Goal: Information Seeking & Learning: Learn about a topic

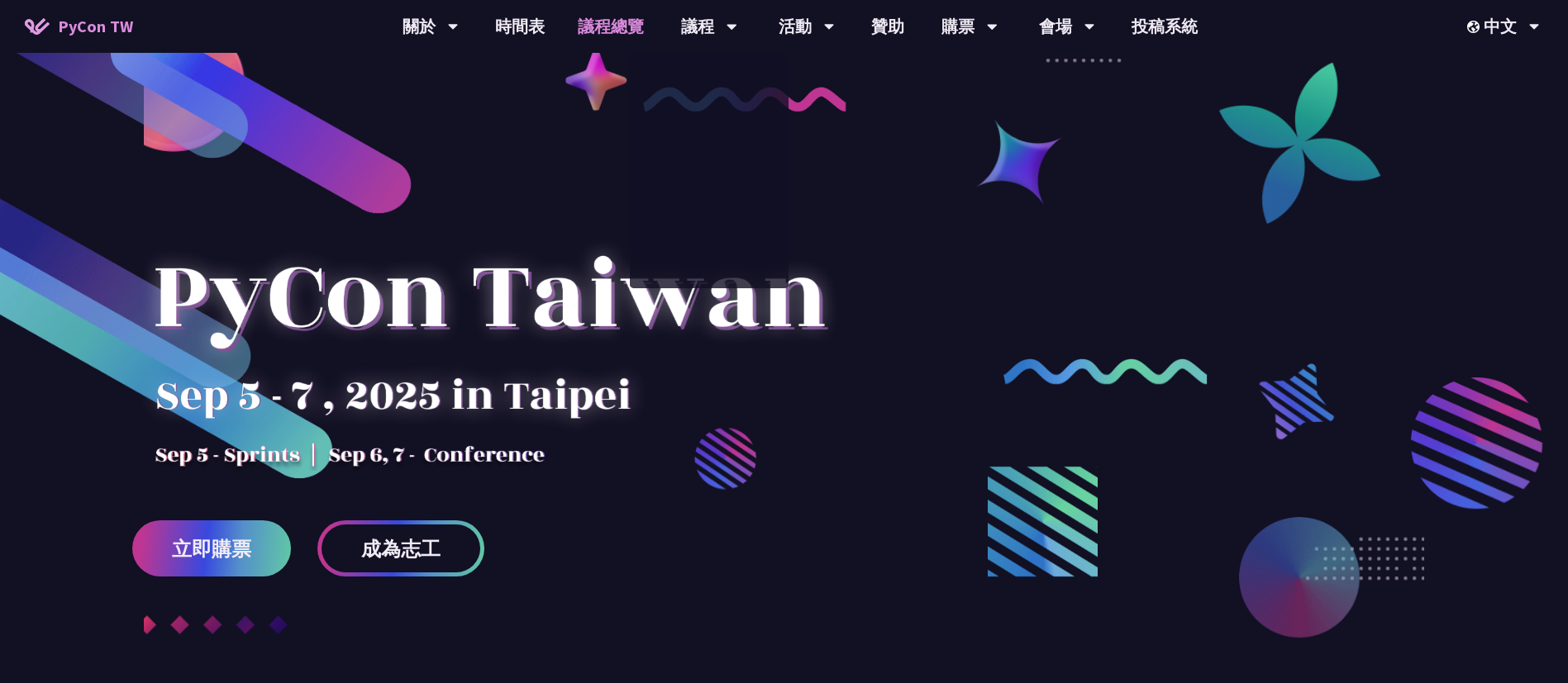
click at [622, 27] on link "議程總覽" at bounding box center [611, 26] width 99 height 53
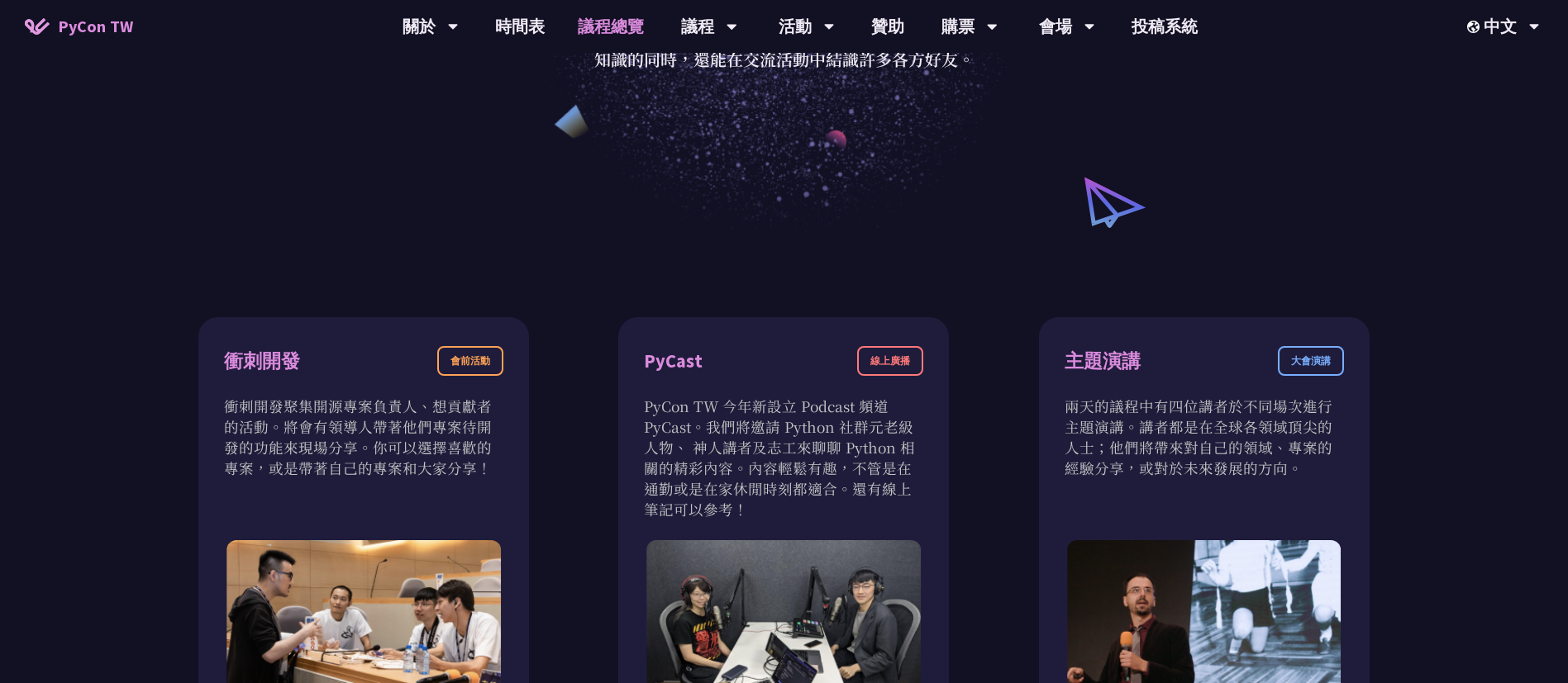
scroll to position [372, 0]
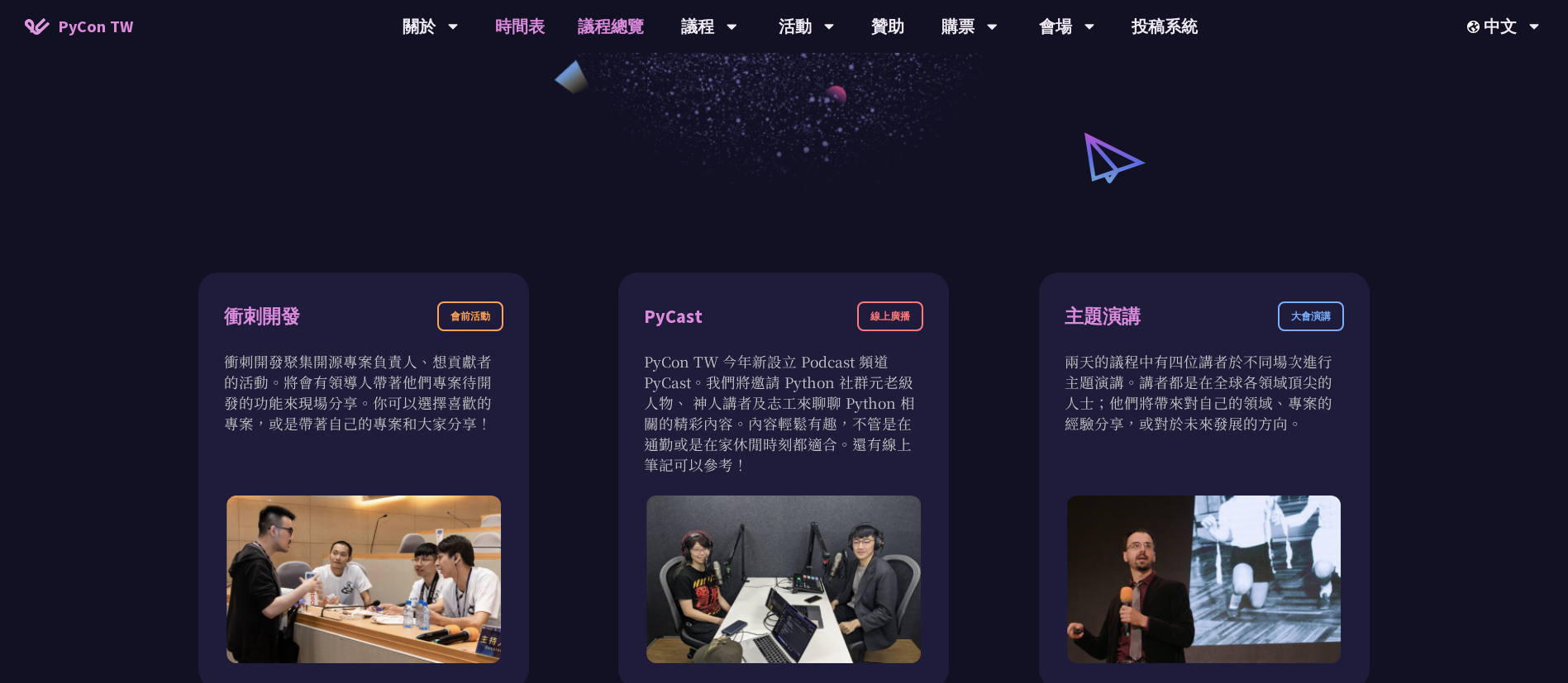
click at [500, 30] on link "時間表" at bounding box center [519, 26] width 82 height 53
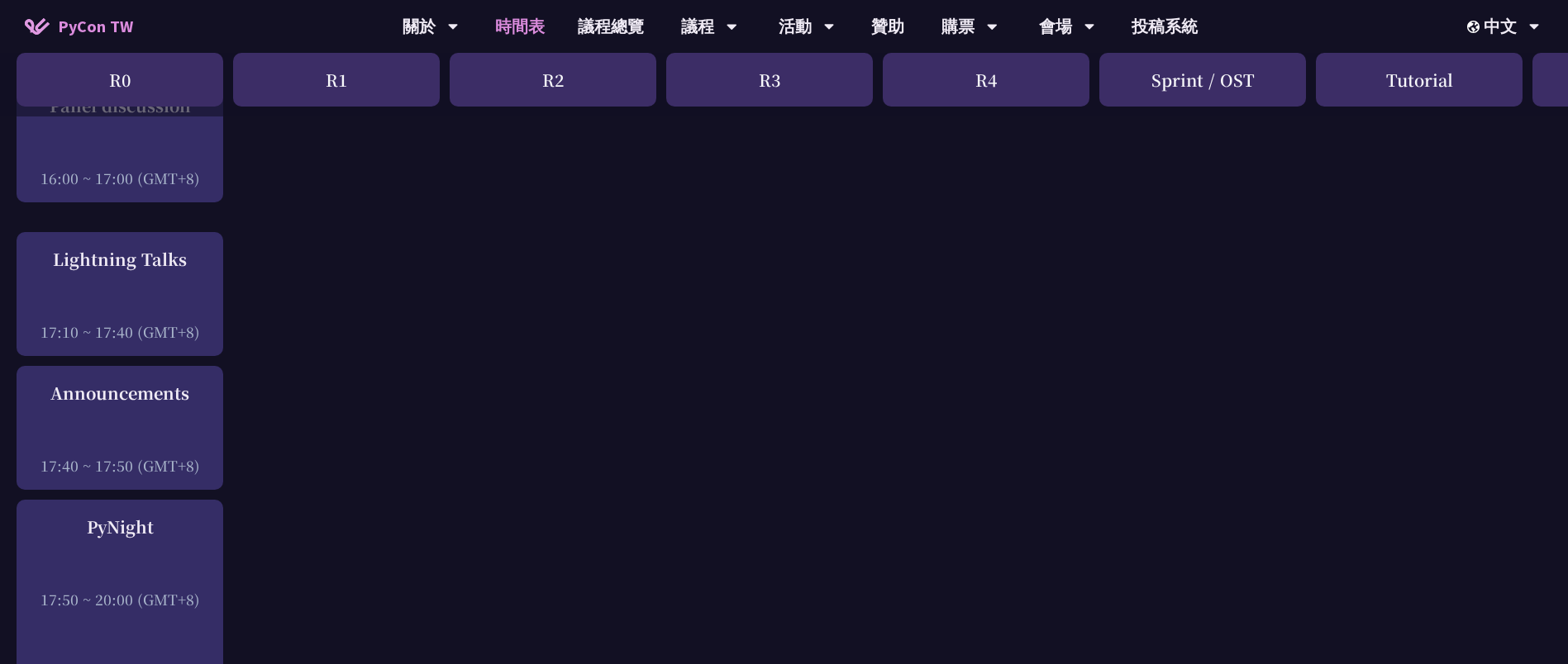
scroll to position [2231, 0]
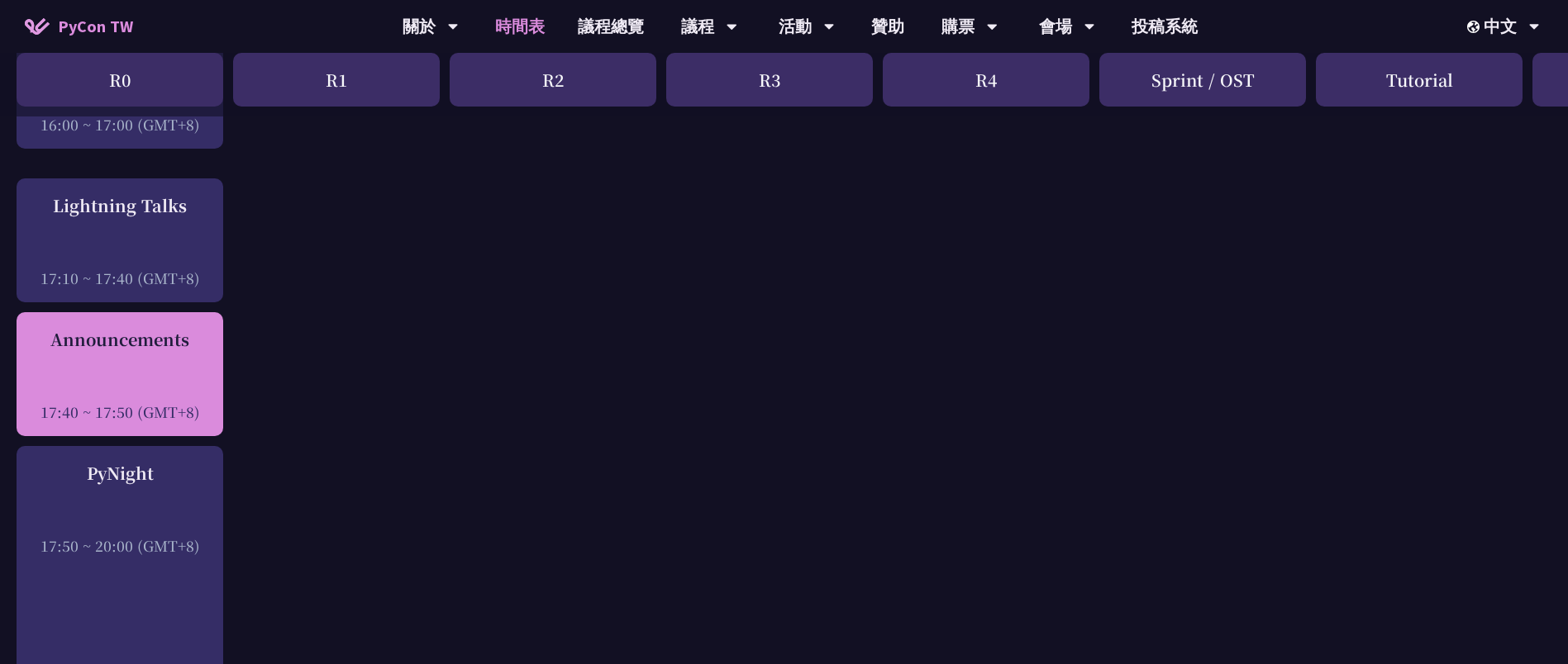
click at [47, 337] on div "Announcements" at bounding box center [120, 339] width 190 height 25
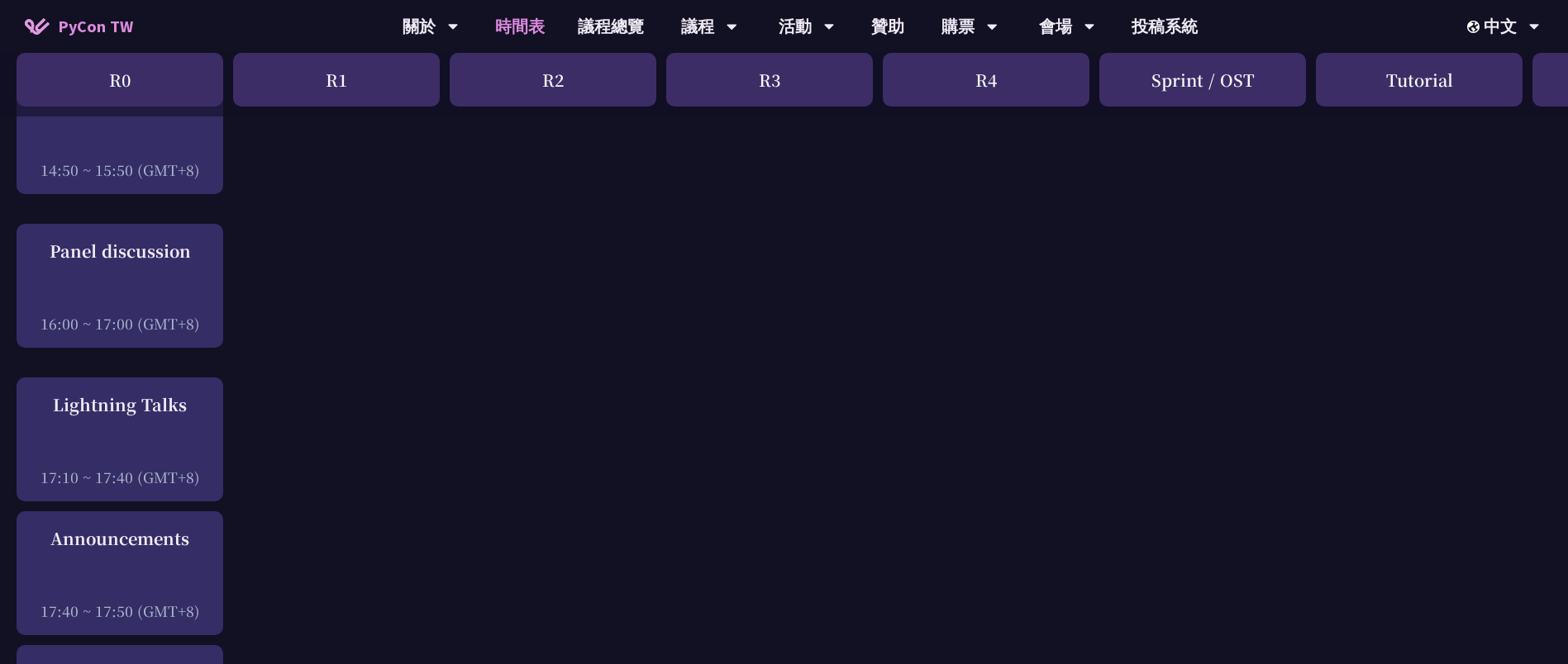
scroll to position [1983, 0]
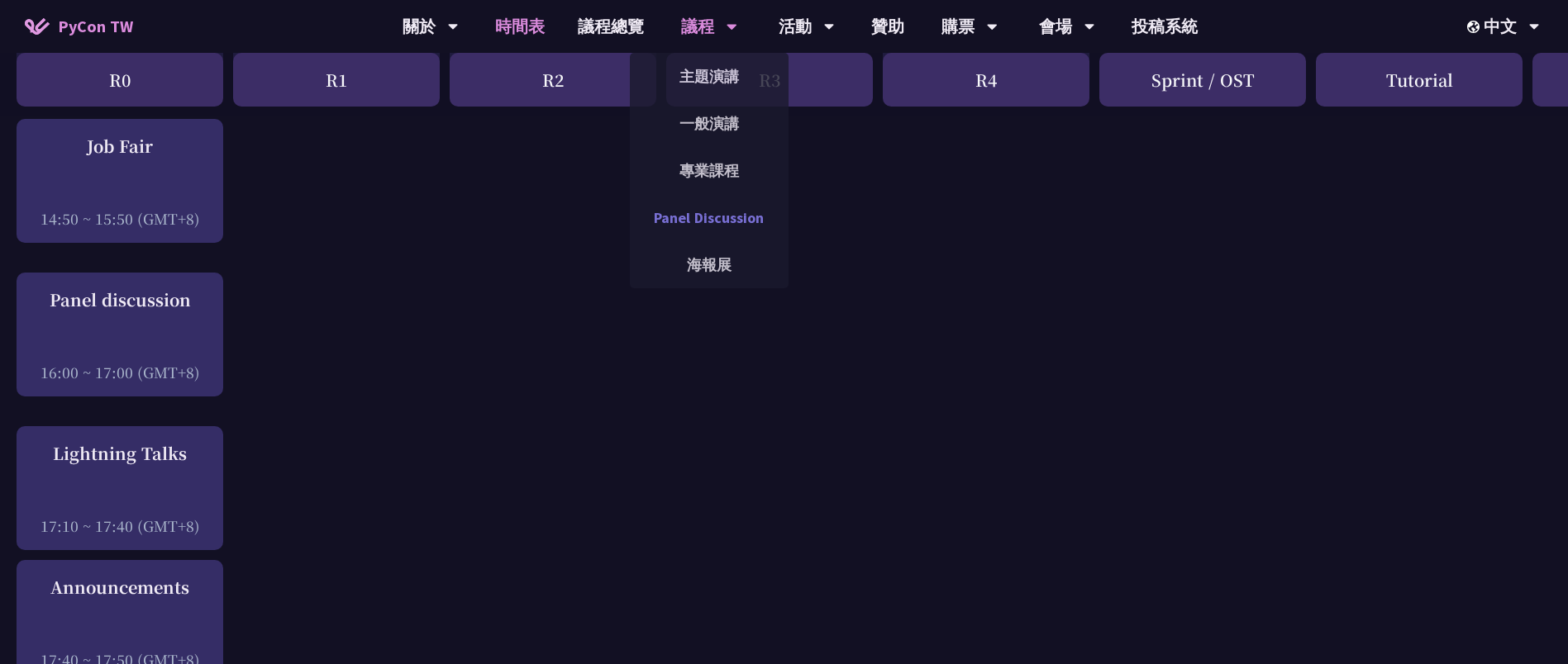
click at [749, 218] on link "Panel Discussion" at bounding box center [709, 218] width 159 height 39
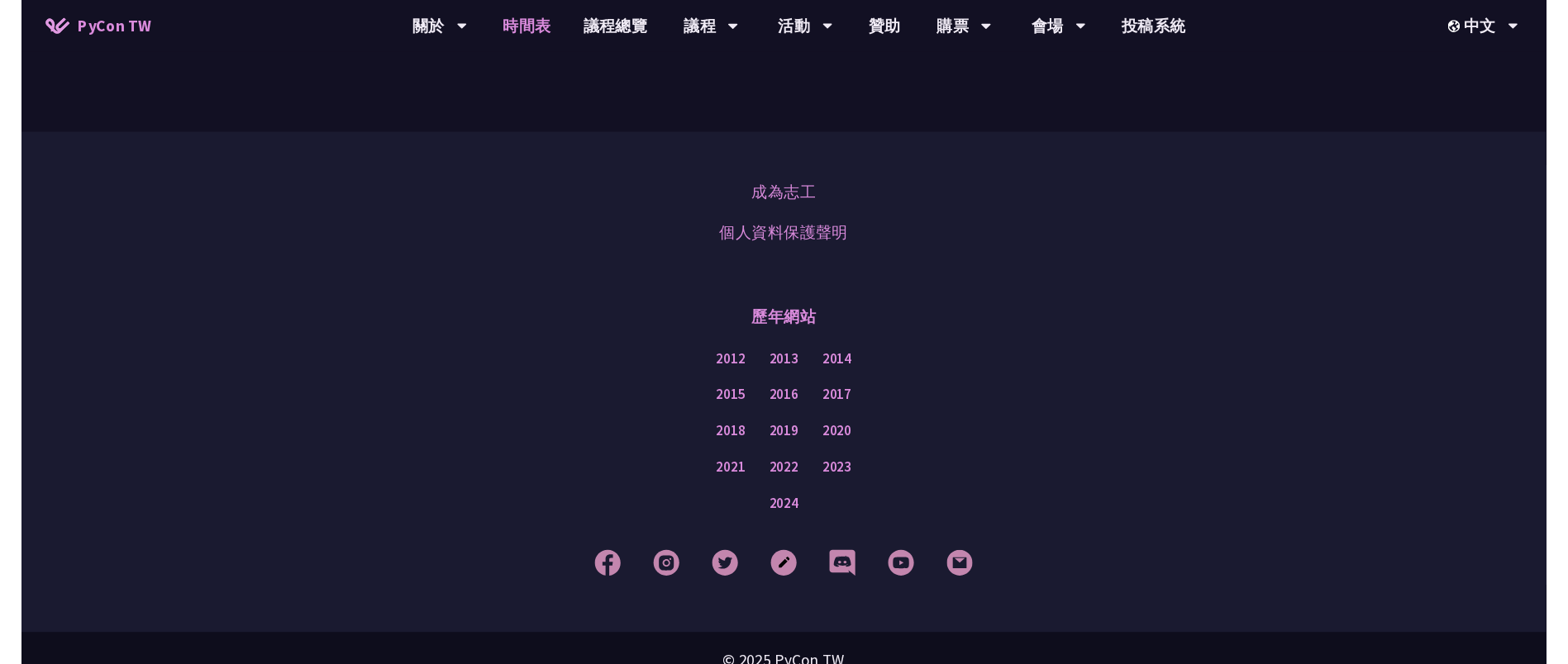
scroll to position [1983, 0]
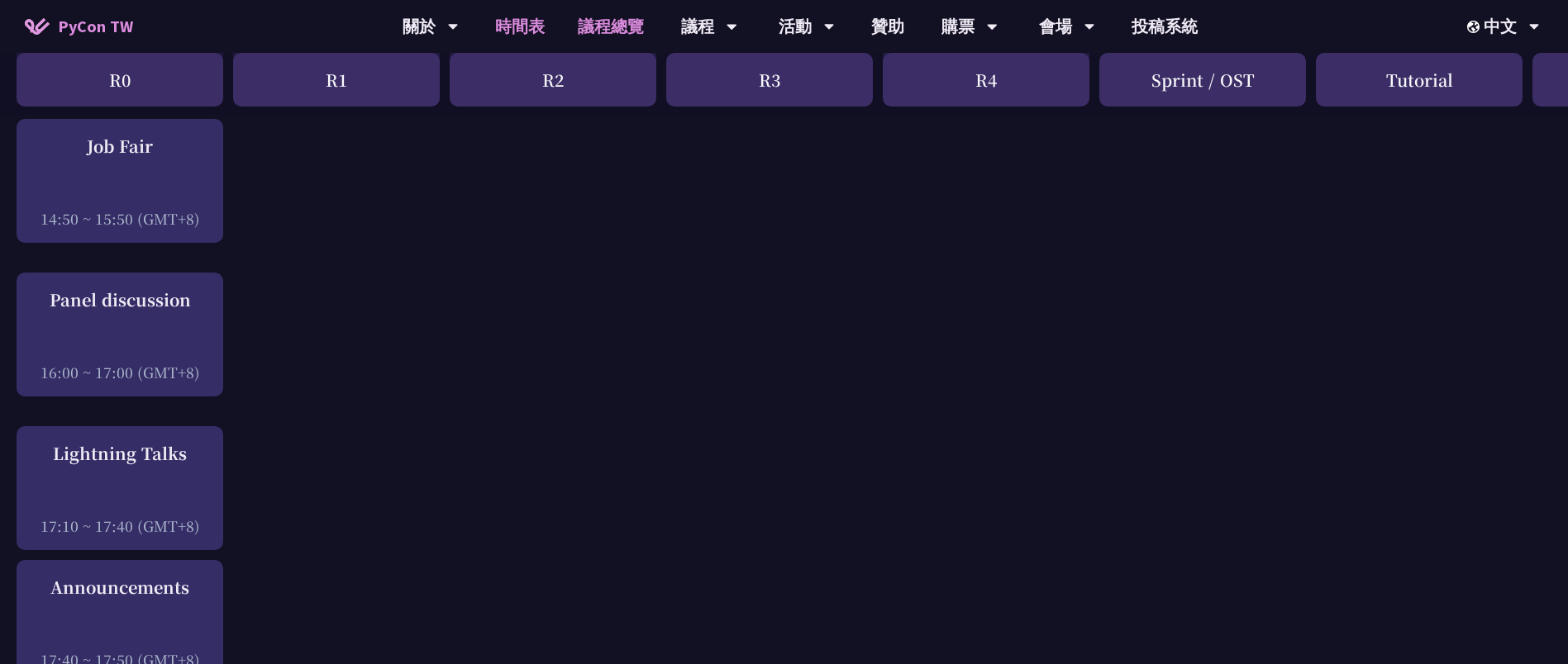
click at [588, 34] on link "議程總覽" at bounding box center [611, 26] width 99 height 53
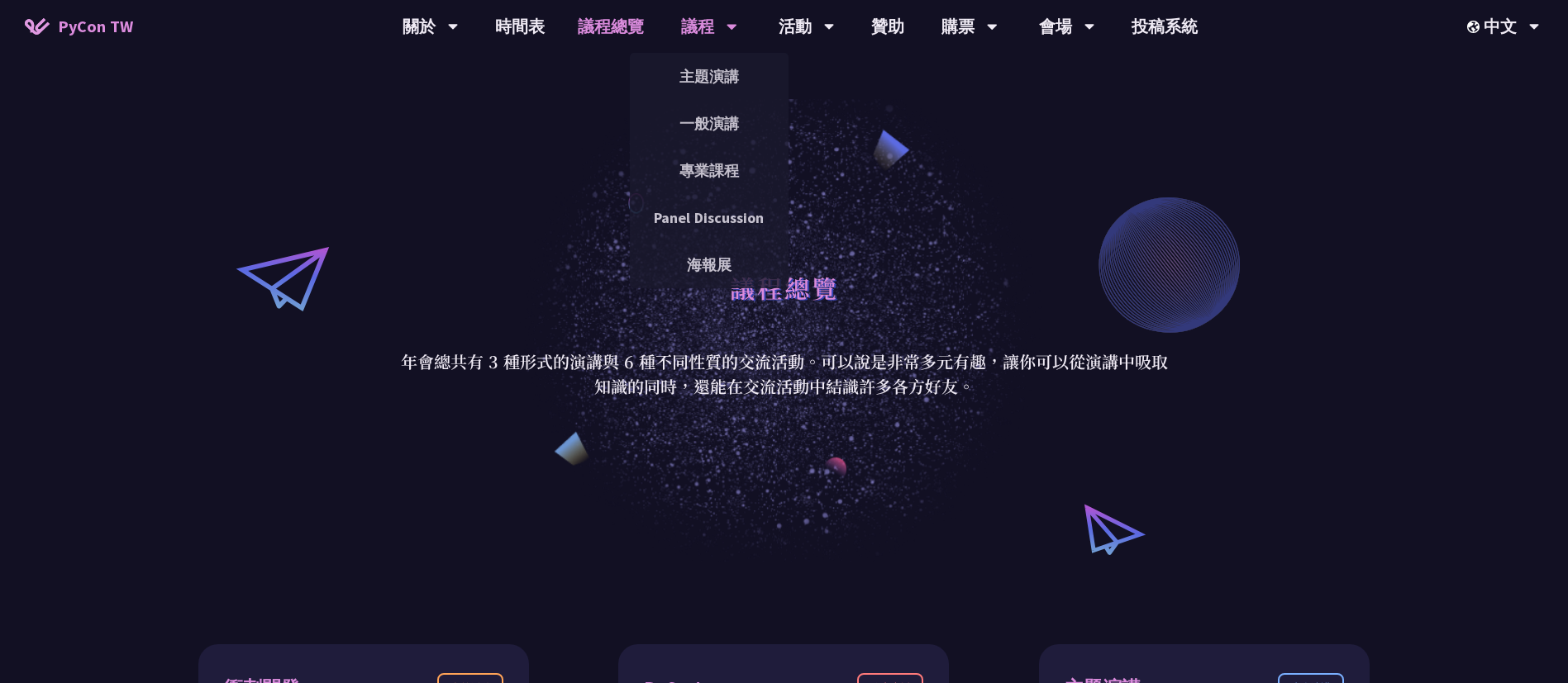
click at [459, 22] on div "議程" at bounding box center [430, 26] width 56 height 53
click at [725, 124] on link "一般演講" at bounding box center [709, 123] width 159 height 39
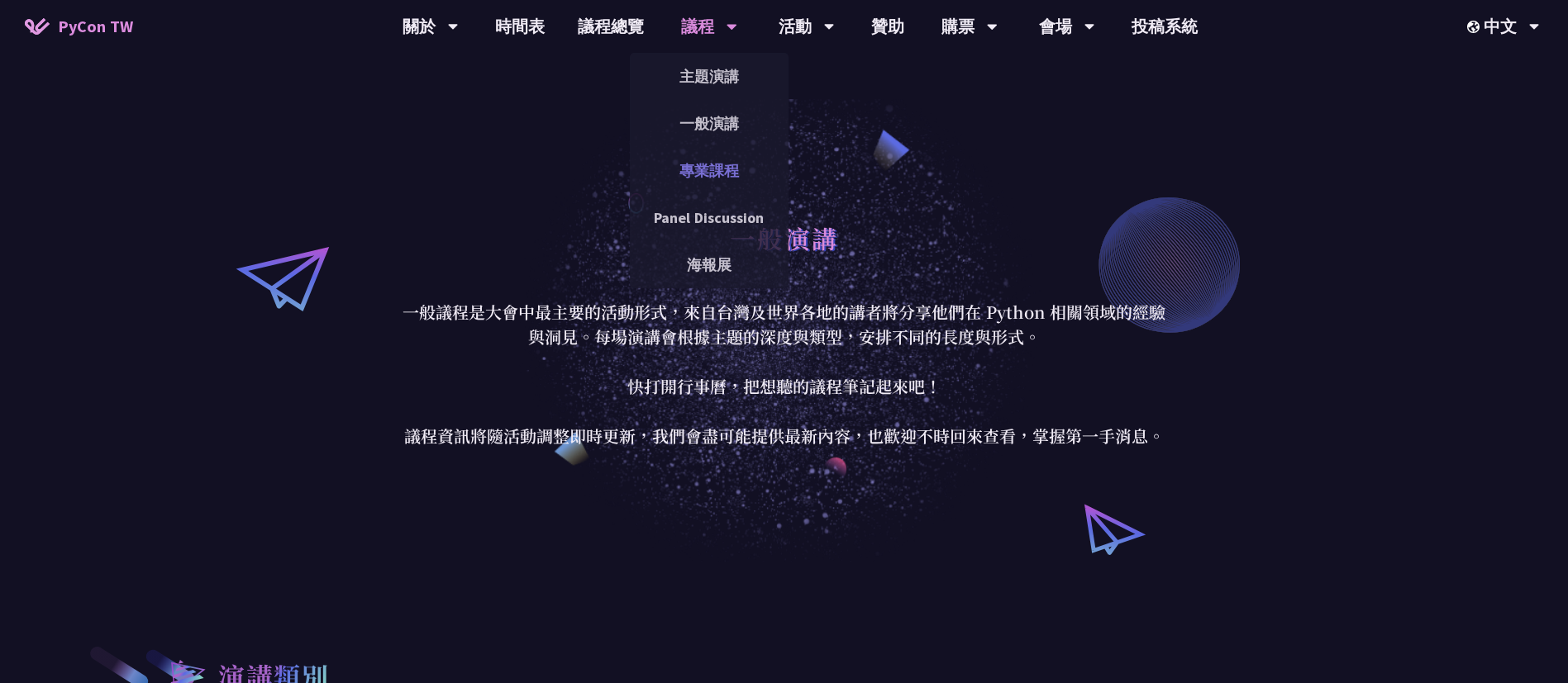
click at [702, 167] on link "專業課程" at bounding box center [709, 170] width 159 height 39
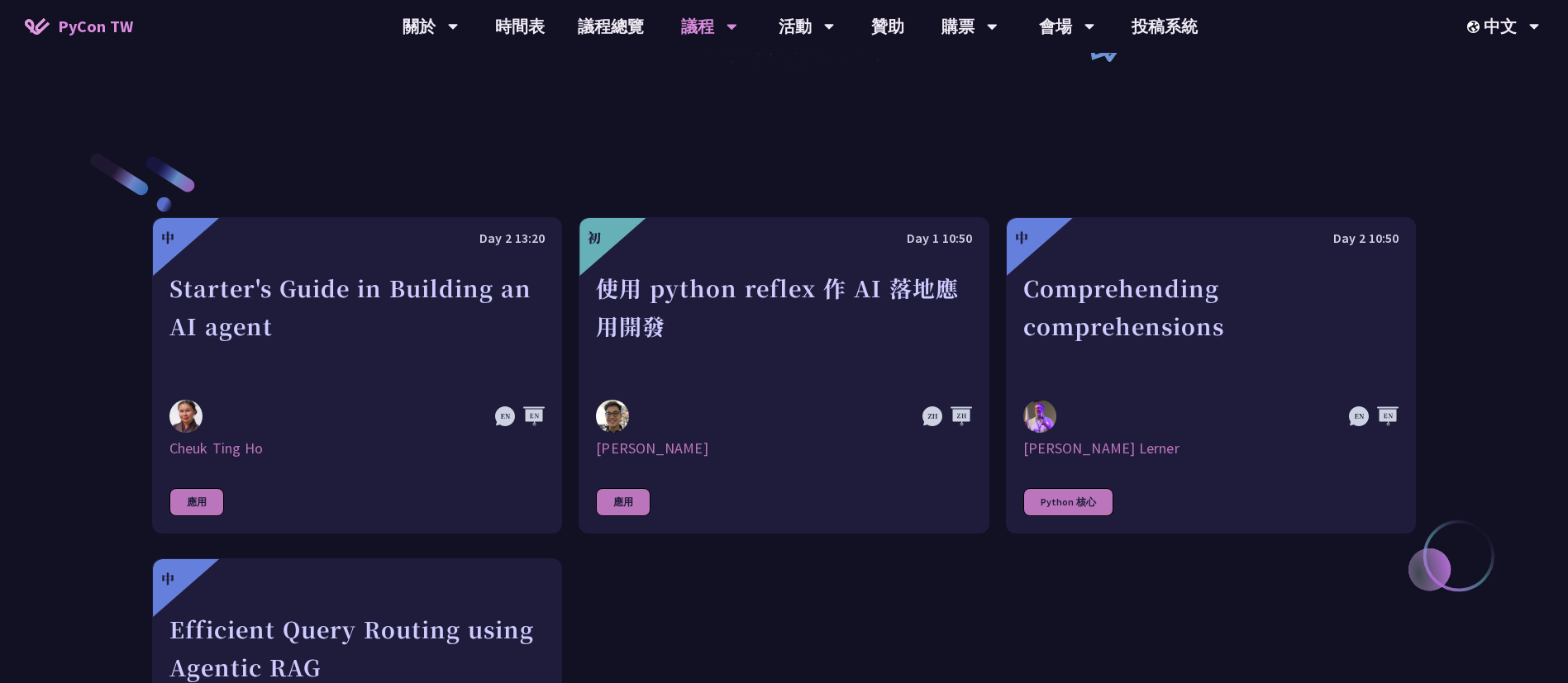
scroll to position [496, 0]
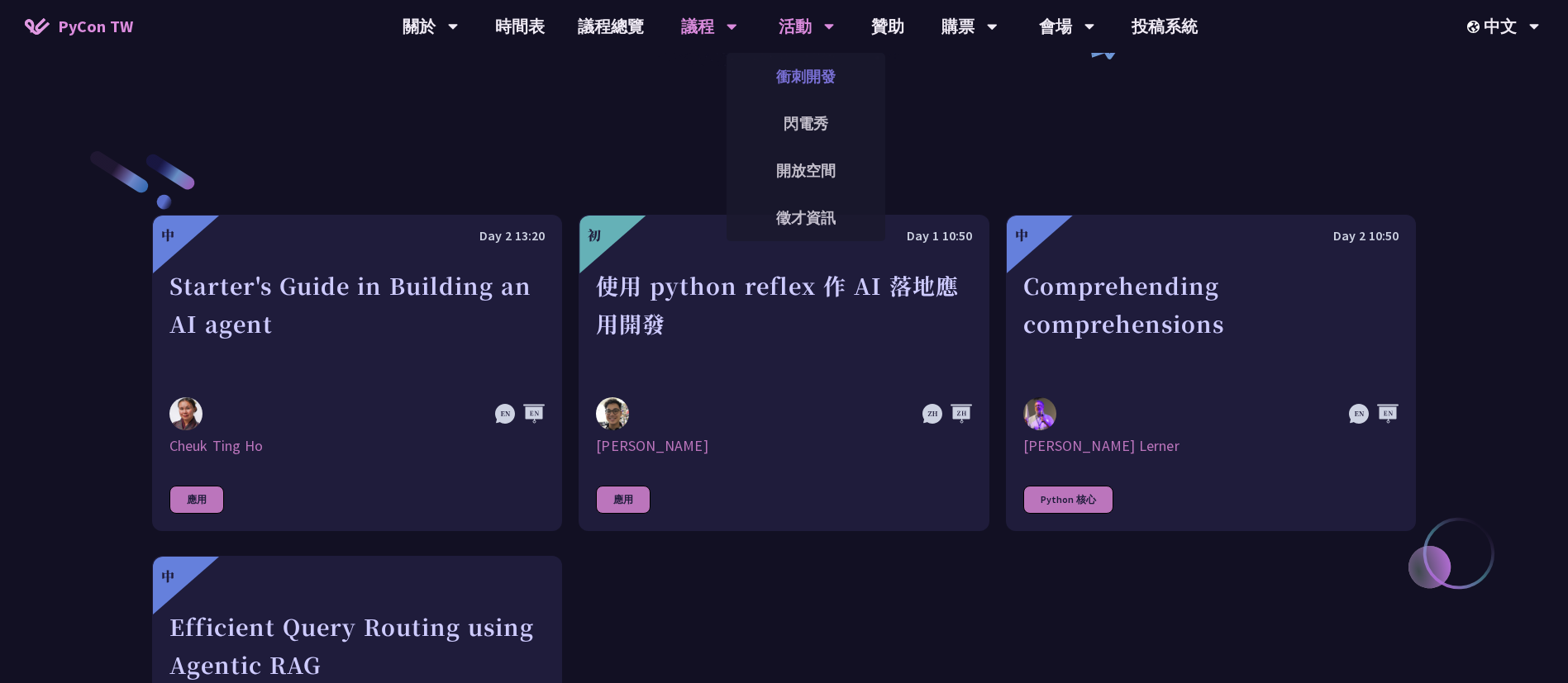
click at [820, 82] on link "衝刺開發" at bounding box center [806, 76] width 159 height 39
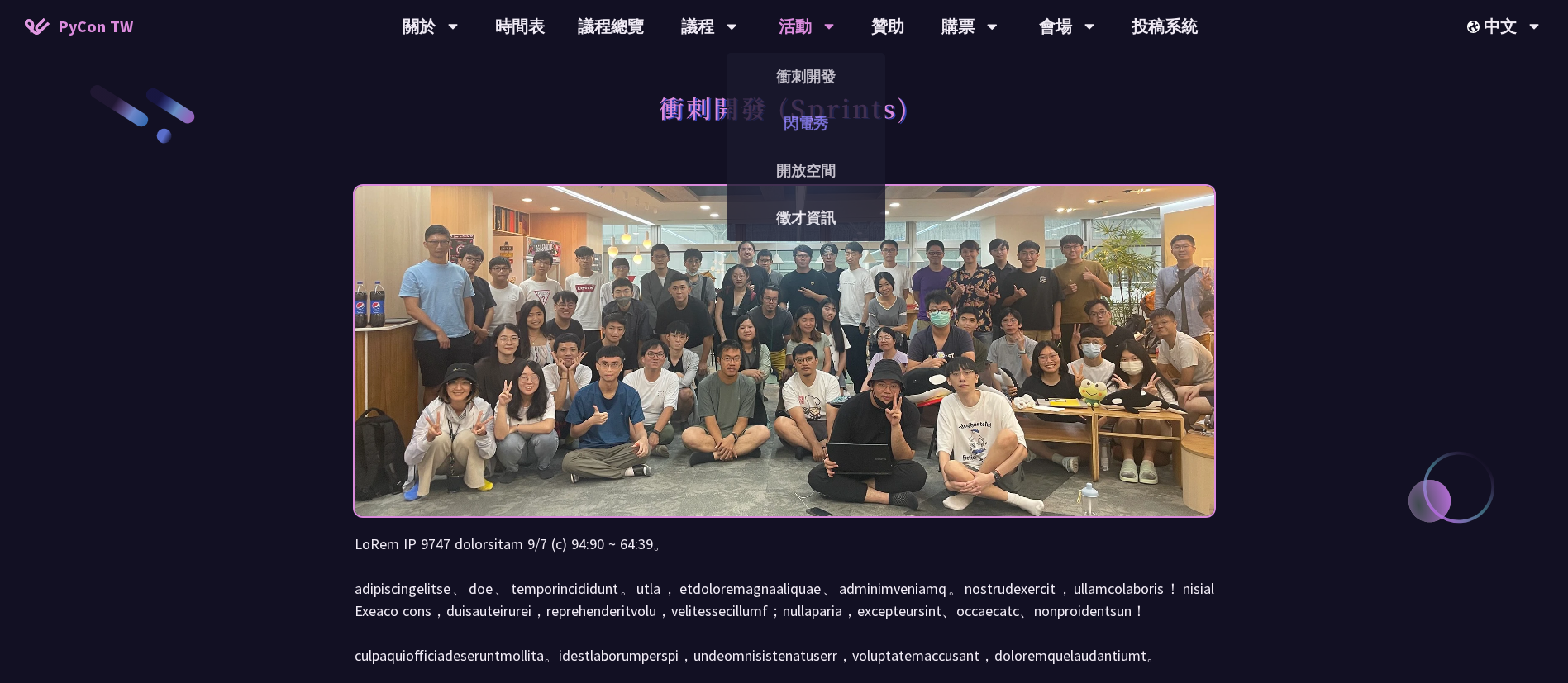
click at [811, 116] on link "閃電秀" at bounding box center [806, 123] width 159 height 39
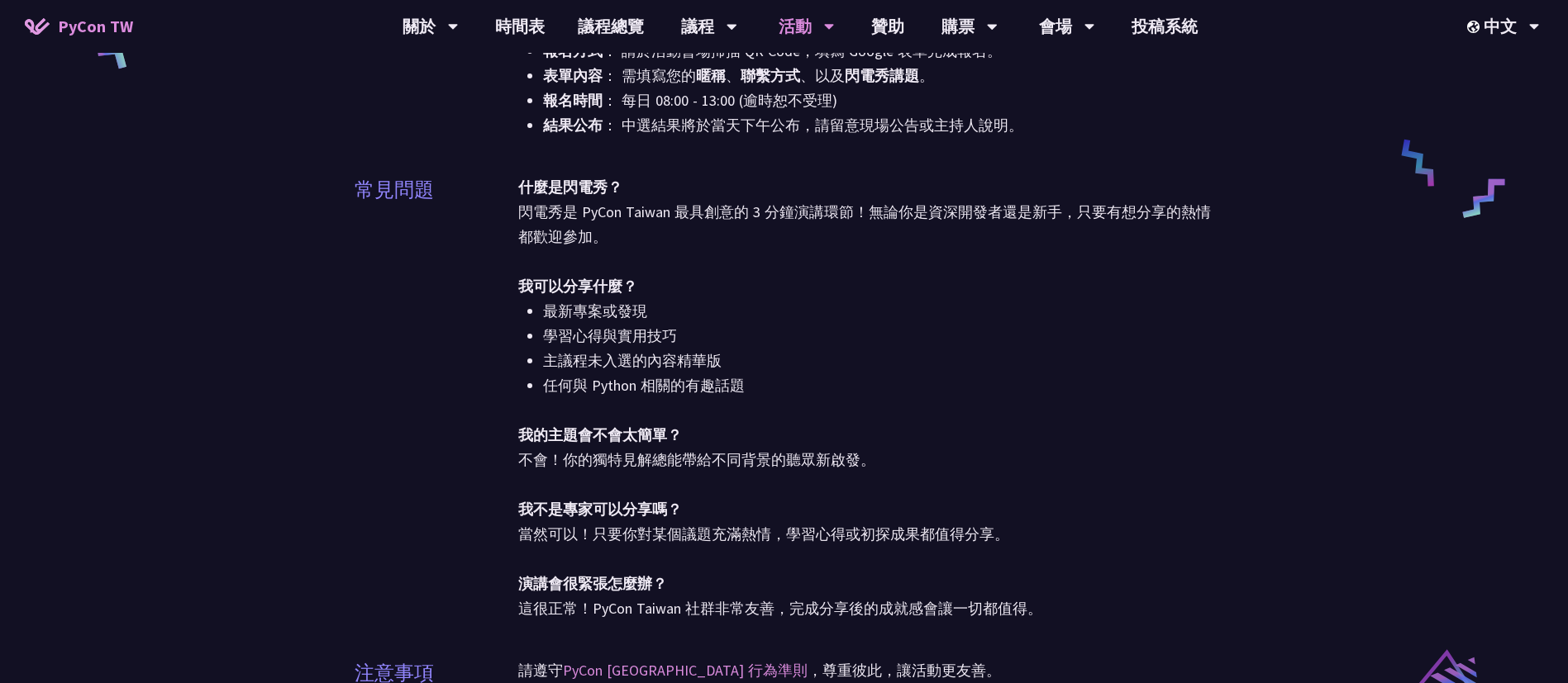
scroll to position [868, 0]
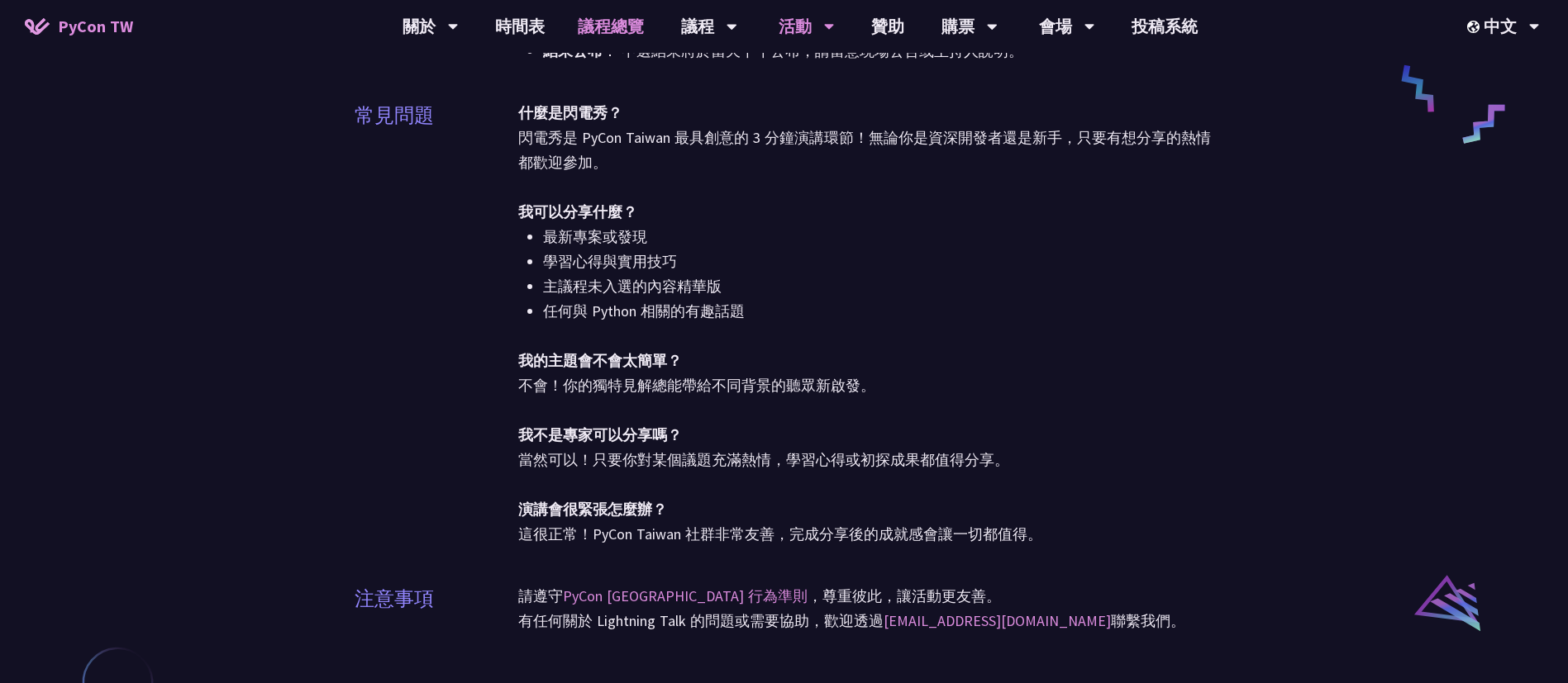
click at [609, 34] on link "議程總覽" at bounding box center [611, 26] width 99 height 53
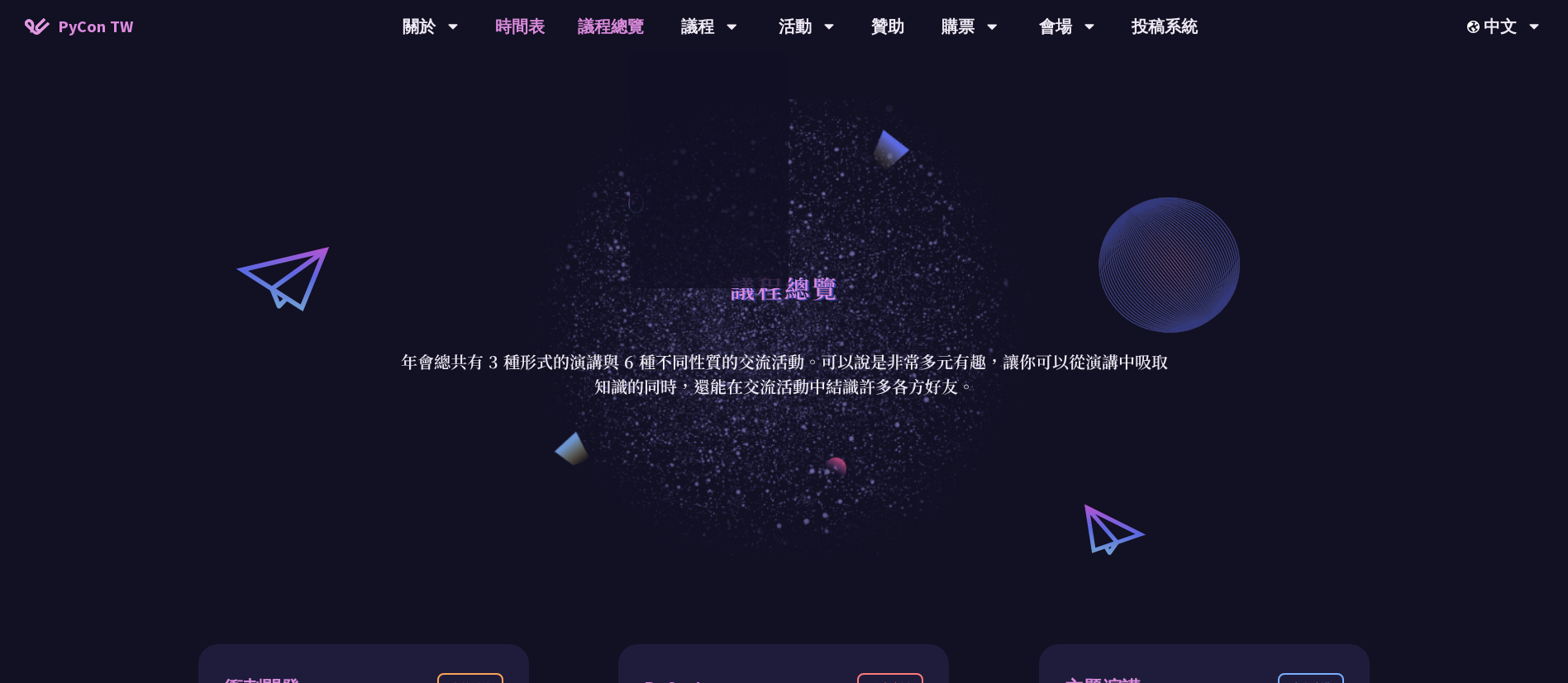
click at [526, 34] on link "時間表" at bounding box center [519, 26] width 82 height 53
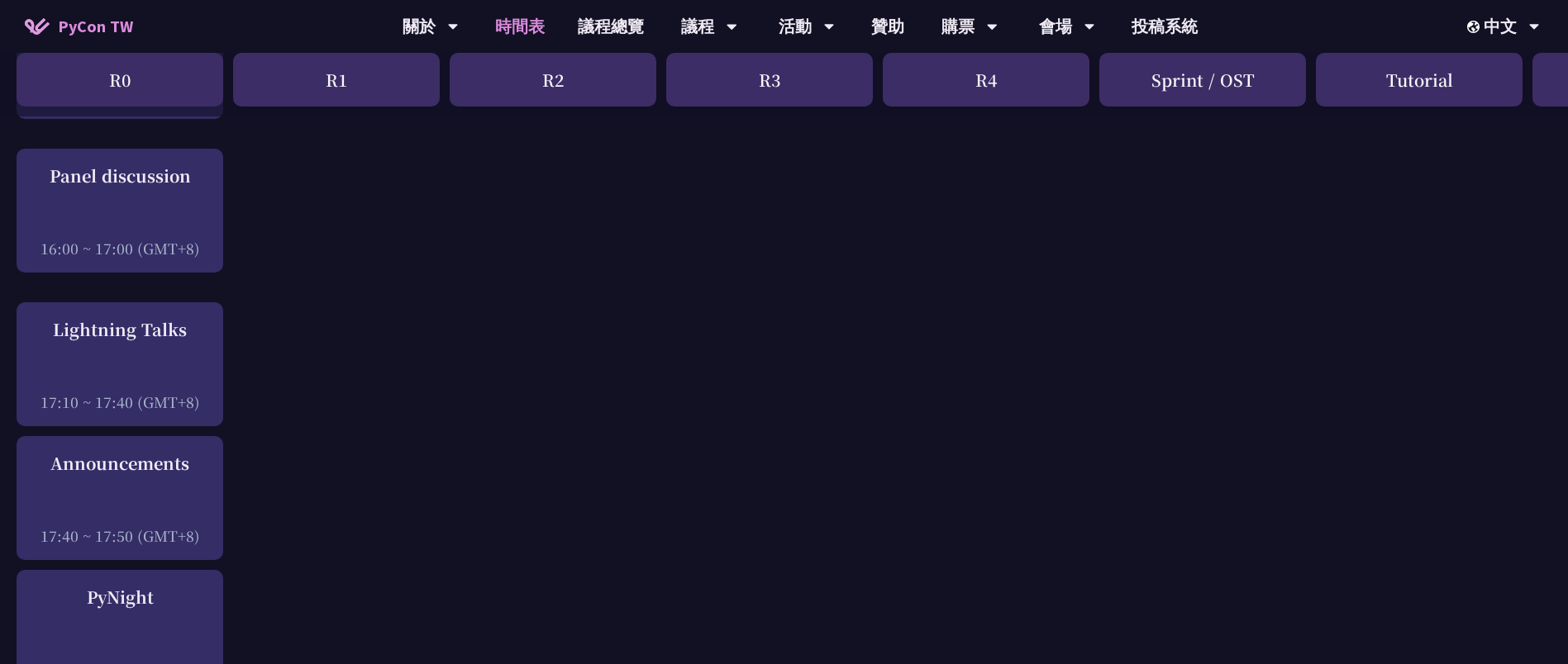
scroll to position [1983, 0]
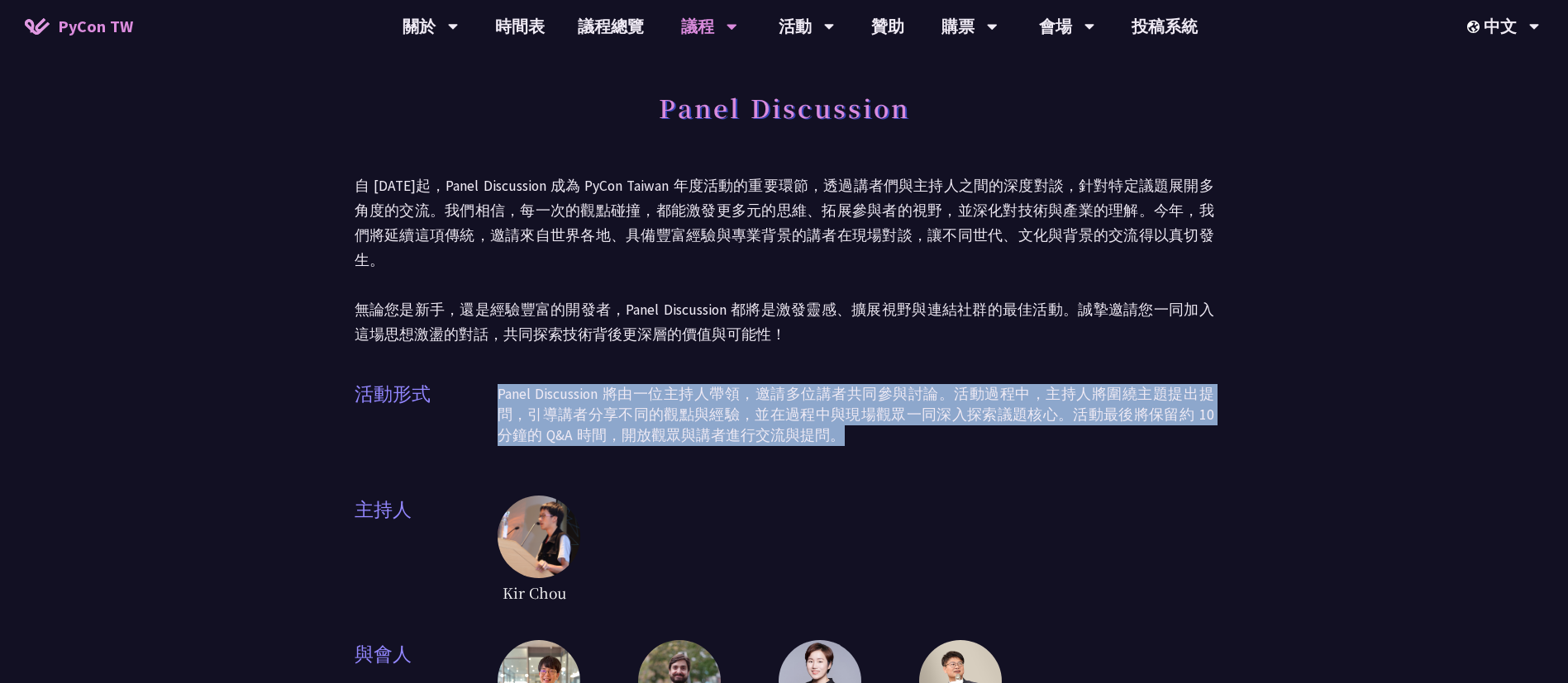
drag, startPoint x: 794, startPoint y: 414, endPoint x: 491, endPoint y: 378, distance: 305.1
click at [491, 380] on div "活動形式 Panel Discussion 將由一位主持人帶領，邀請多位講者共同參與討論。活動過程中，主持人將圍繞主題提出提問，引導講者分享不同的觀點與經驗，…" at bounding box center [784, 420] width 859 height 82
copy div "活動形式 Panel Discussion 將由一位主持人帶領，邀請多位講者共同參與討論。活動過程中，主持人將圍繞主題提出提問，引導講者分享不同的觀點與經驗，…"
